Goal: Check status: Check status

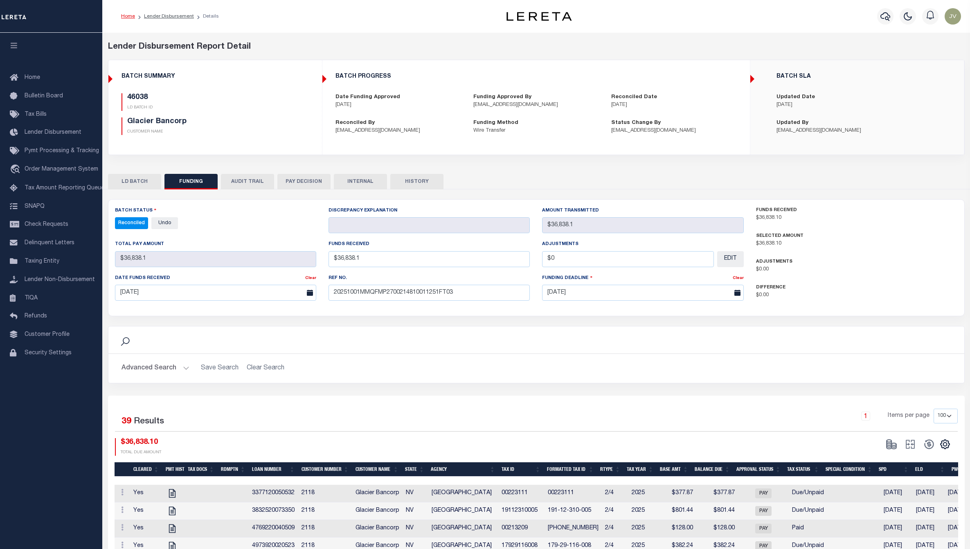
select select "100"
click at [889, 13] on icon "button" at bounding box center [885, 16] width 10 height 10
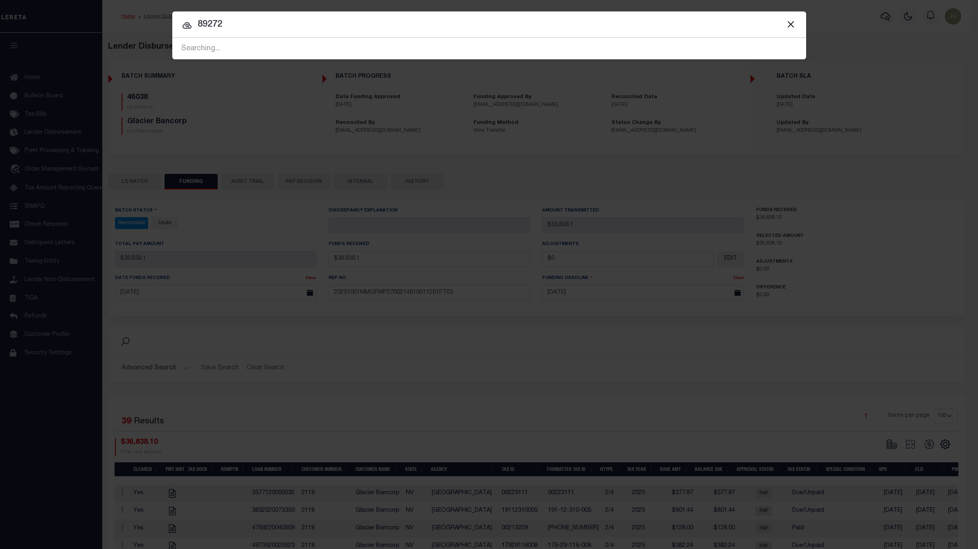
type input "89272"
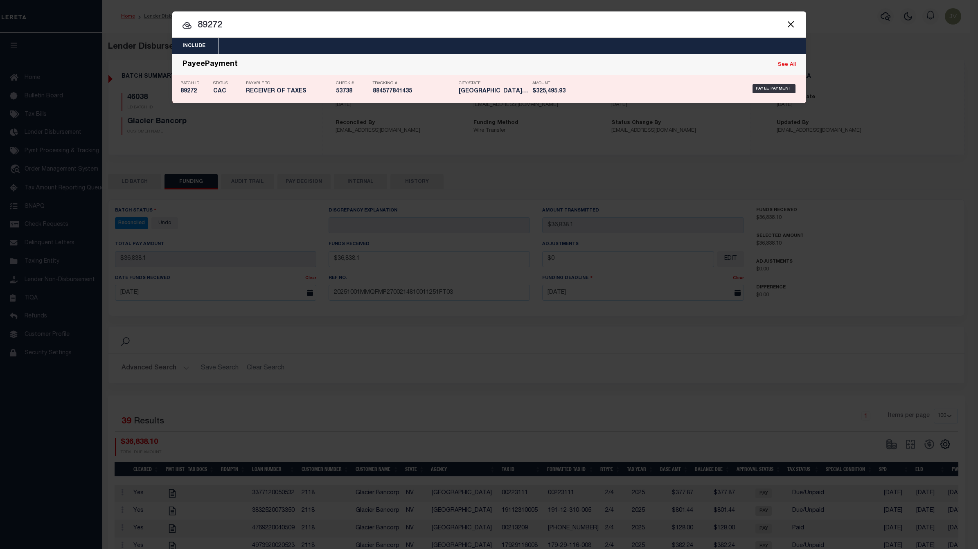
click at [191, 92] on h5 "89272" at bounding box center [194, 91] width 29 height 7
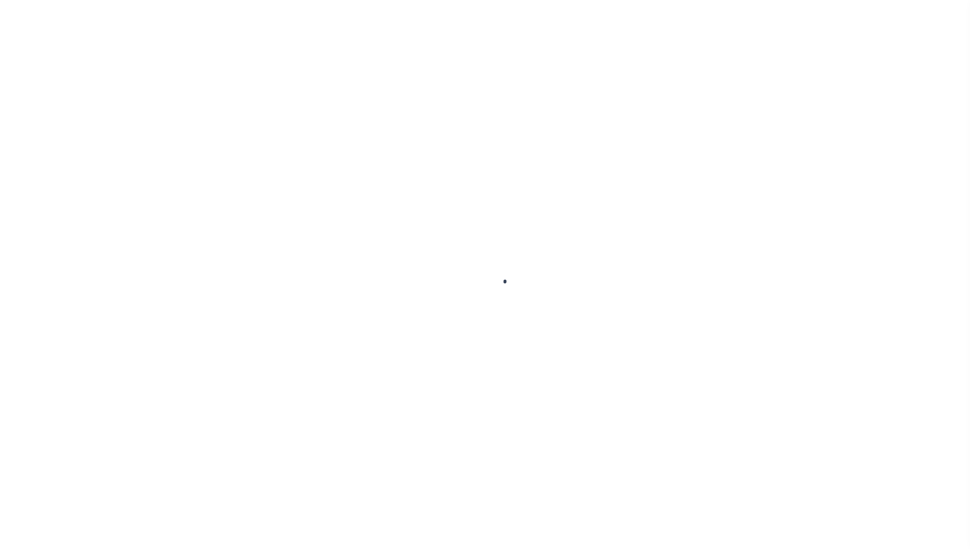
select select "CAC"
select select "CHK"
select select "[PERSON_NAME]"
select select "FDX"
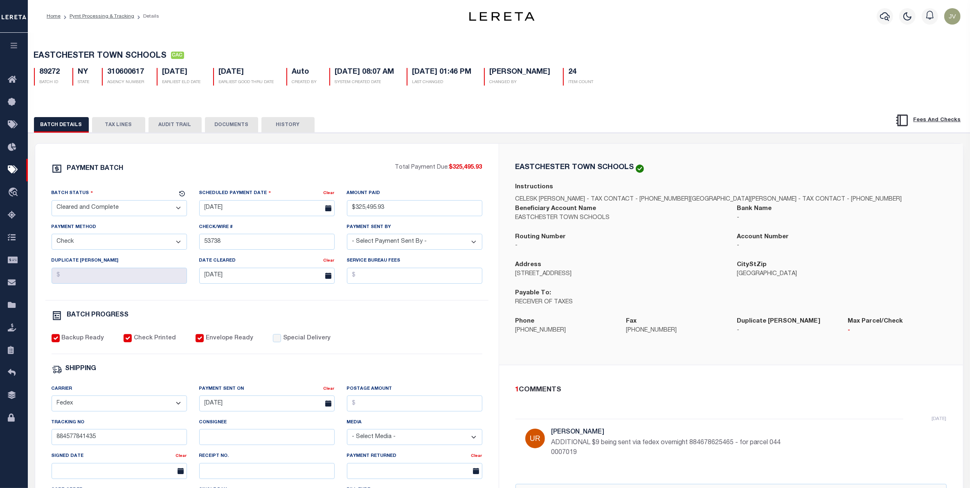
click at [180, 128] on button "AUDIT TRAIL" at bounding box center [174, 125] width 53 height 16
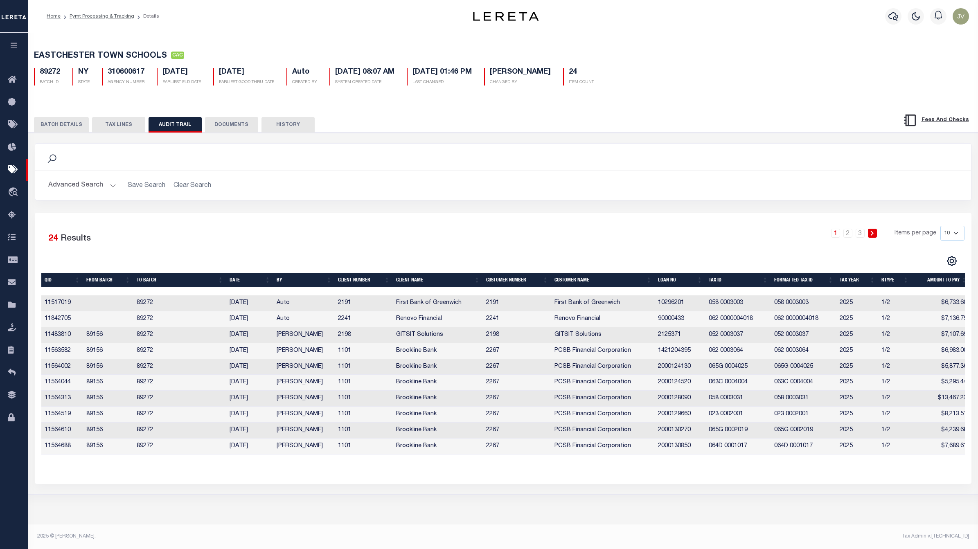
click at [955, 230] on select "10 25 50 100" at bounding box center [952, 233] width 24 height 15
select select "100"
click at [940, 226] on select "10 25 50 100" at bounding box center [952, 233] width 24 height 15
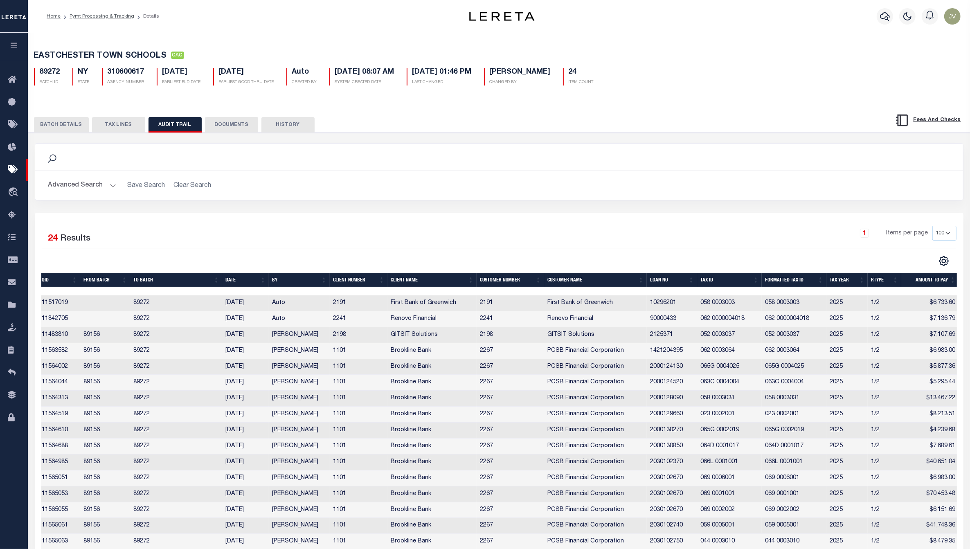
click at [112, 130] on button "TAX LINES" at bounding box center [118, 125] width 53 height 16
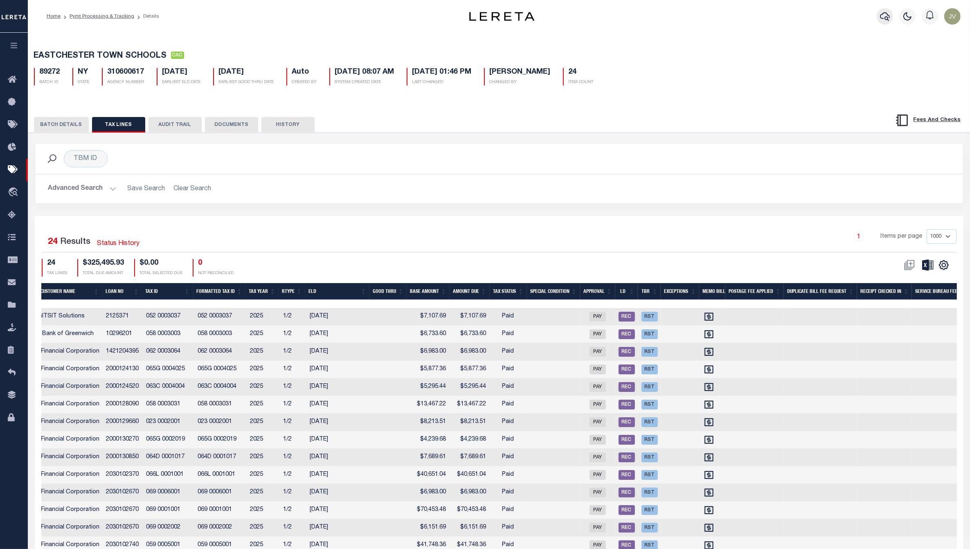
click at [888, 14] on icon "button" at bounding box center [885, 16] width 10 height 9
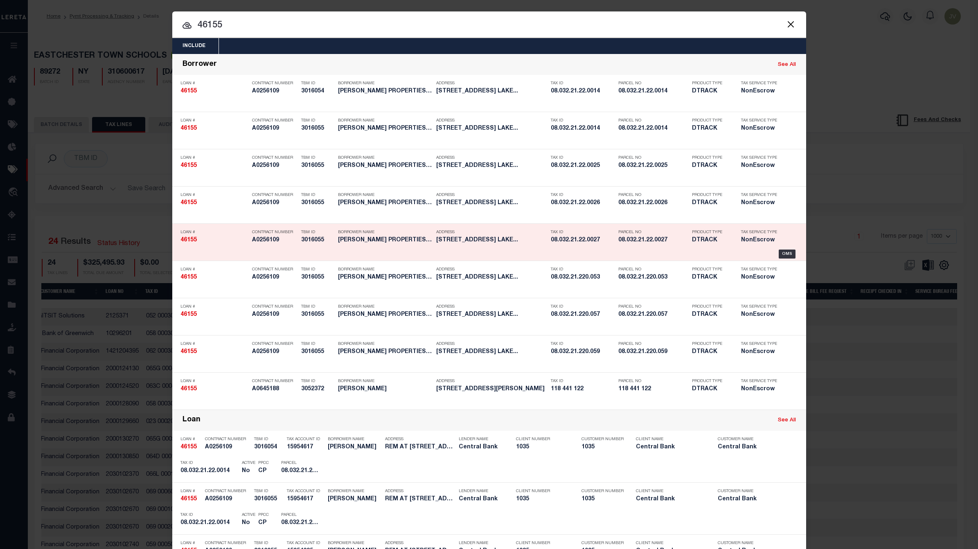
type input "46155"
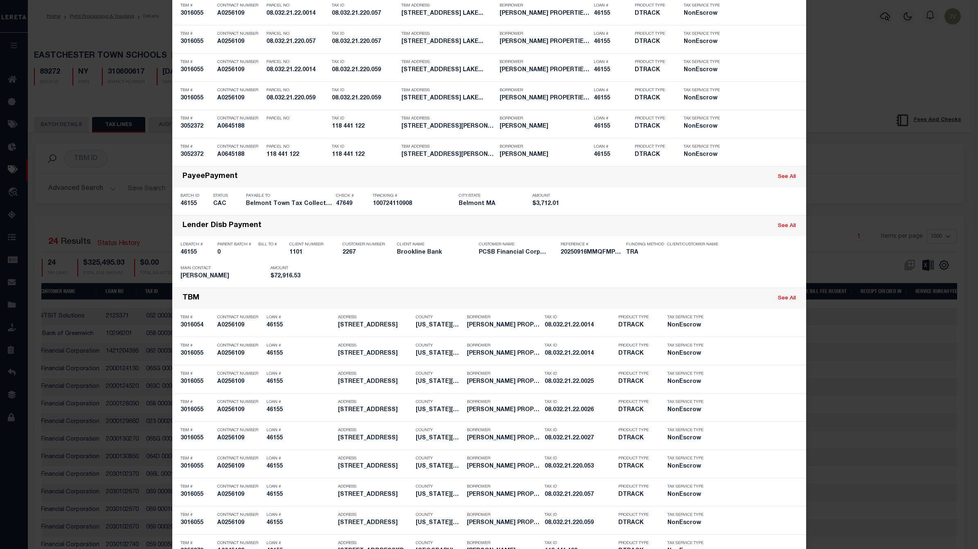
scroll to position [1289, 0]
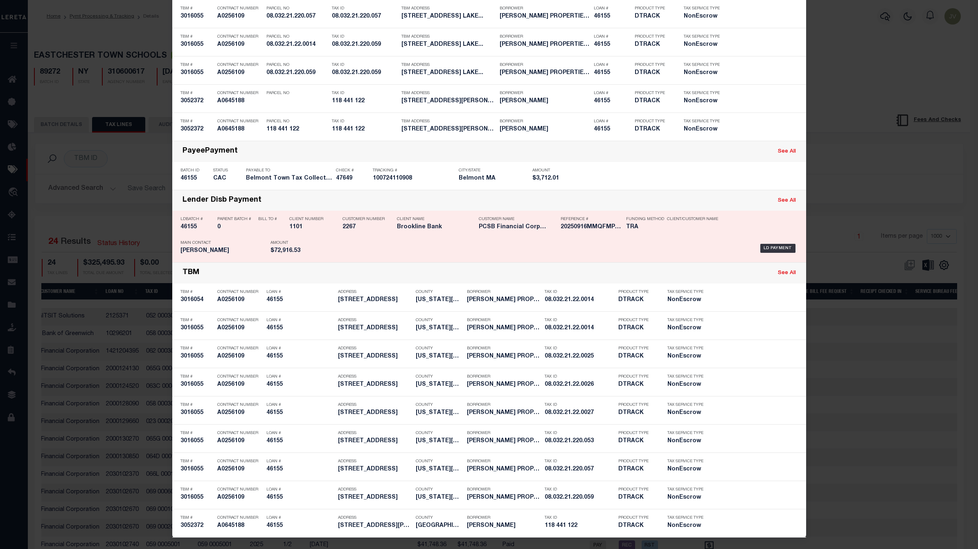
click at [189, 227] on h5 "46155" at bounding box center [196, 227] width 33 height 7
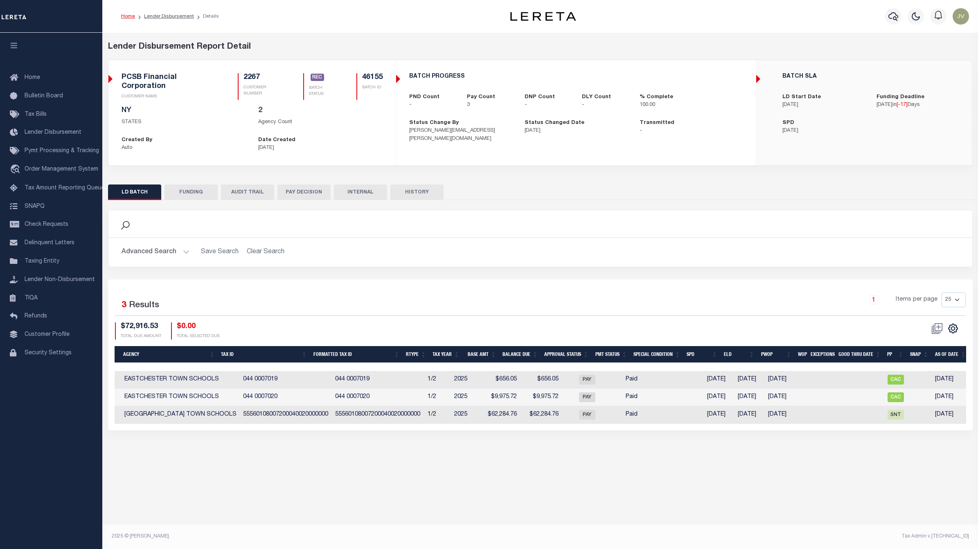
scroll to position [0, 337]
click at [207, 189] on button "FUNDING" at bounding box center [190, 192] width 53 height 16
type input "$72,916.53"
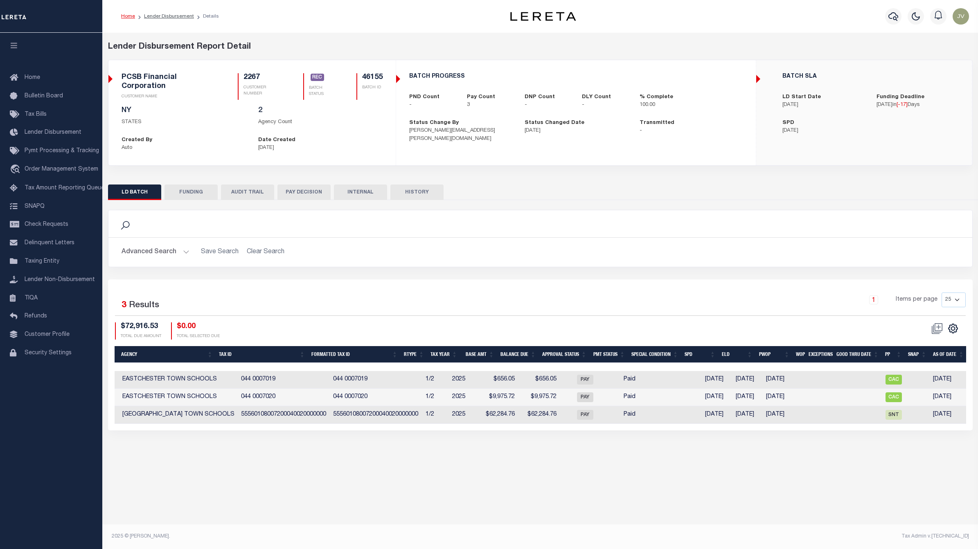
type input "$0"
type input "09/16/2025"
type input "20250916MMQFMP2700235809161404FT03"
type input "09/19/2025"
select select "100"
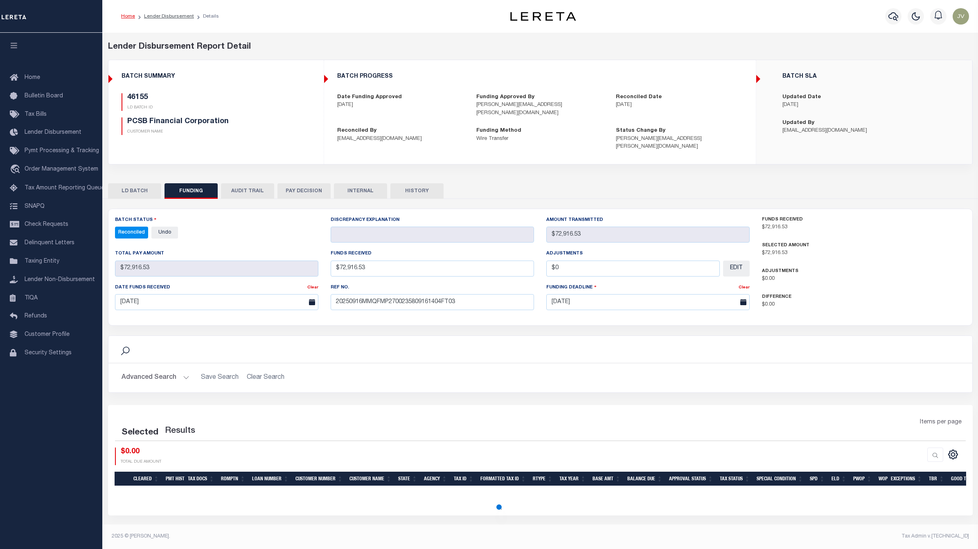
select select "100"
